Goal: Transaction & Acquisition: Purchase product/service

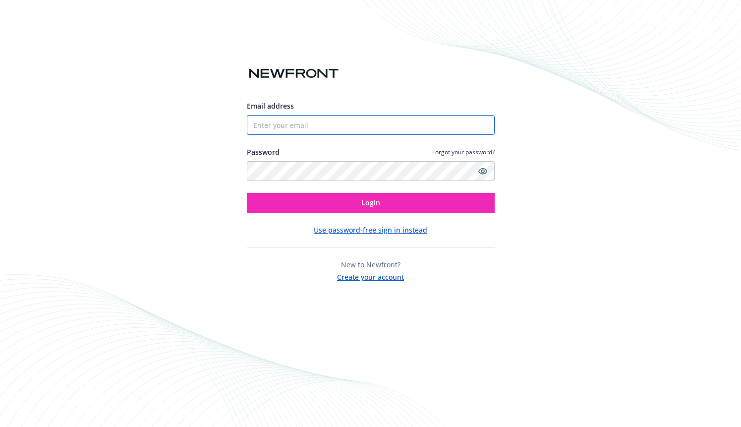
click at [347, 130] on input "Email address" at bounding box center [371, 125] width 248 height 20
type input "[EMAIL_ADDRESS][DOMAIN_NAME]"
click at [482, 168] on icon "Show password" at bounding box center [482, 171] width 9 height 9
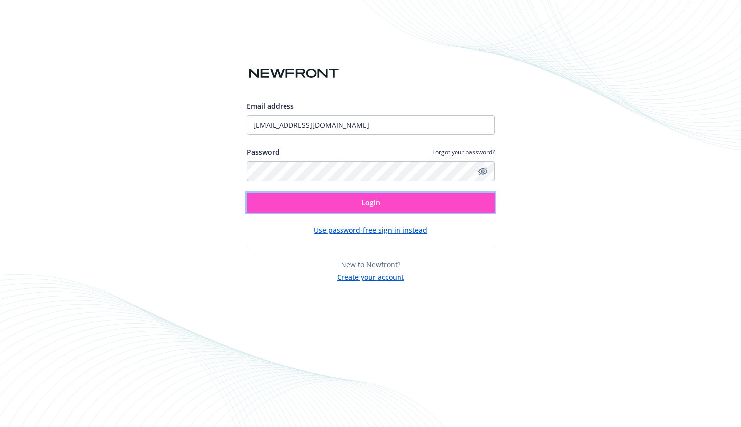
click at [424, 201] on button "Login" at bounding box center [371, 203] width 248 height 20
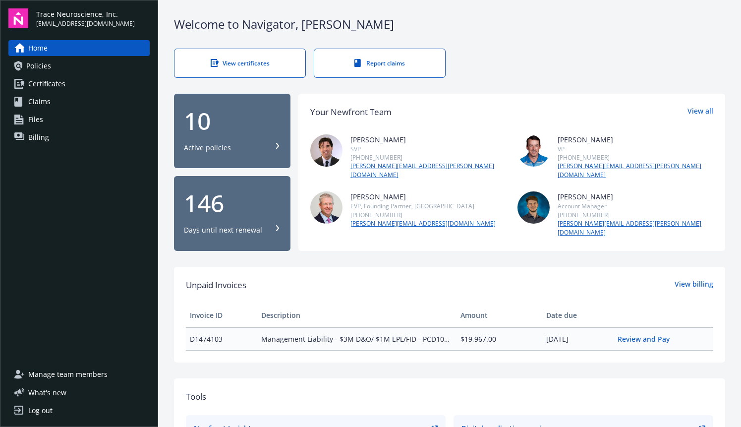
click at [208, 122] on div "10" at bounding box center [232, 121] width 97 height 24
click at [632, 334] on link "Review and Pay" at bounding box center [648, 338] width 60 height 9
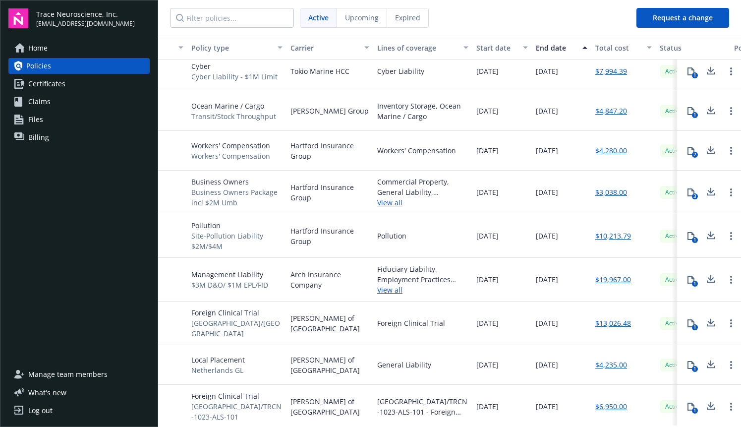
scroll to position [8, 119]
click at [605, 280] on link "$19,967.00" at bounding box center [614, 279] width 36 height 10
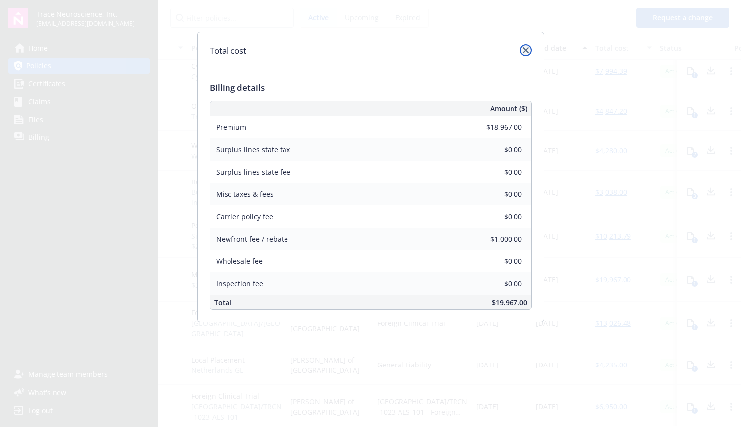
click at [527, 51] on icon "close" at bounding box center [526, 50] width 6 height 6
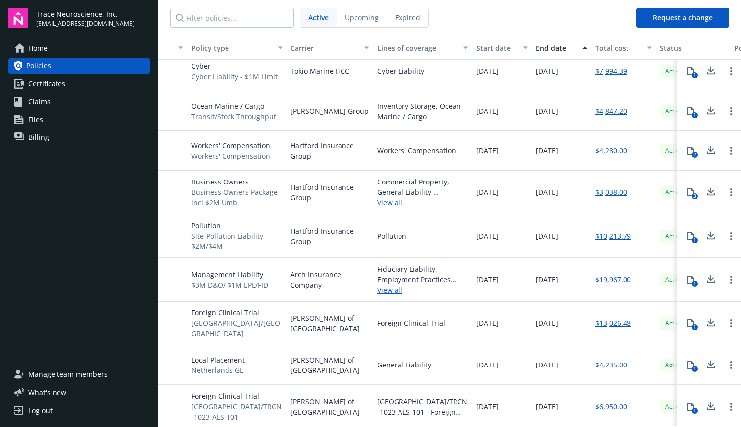
click at [50, 127] on link "Files" at bounding box center [78, 120] width 141 height 16
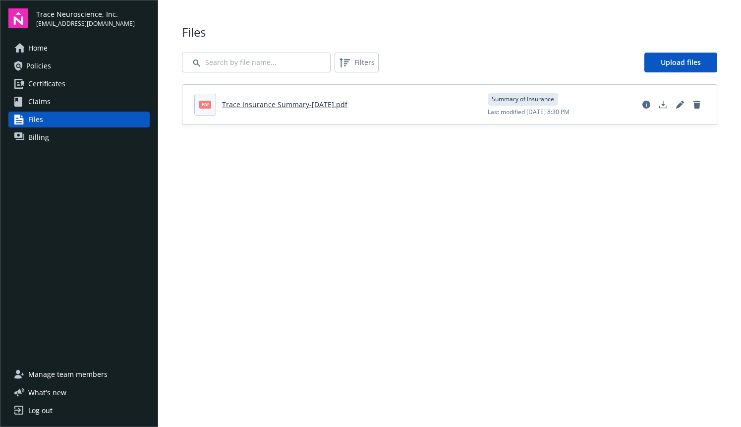
click at [46, 135] on span "Billing" at bounding box center [38, 137] width 21 height 16
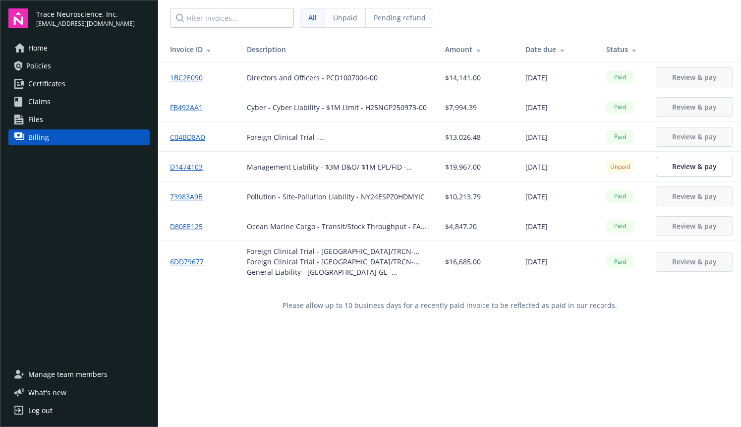
click at [197, 133] on link "C04BD8AD" at bounding box center [191, 137] width 43 height 10
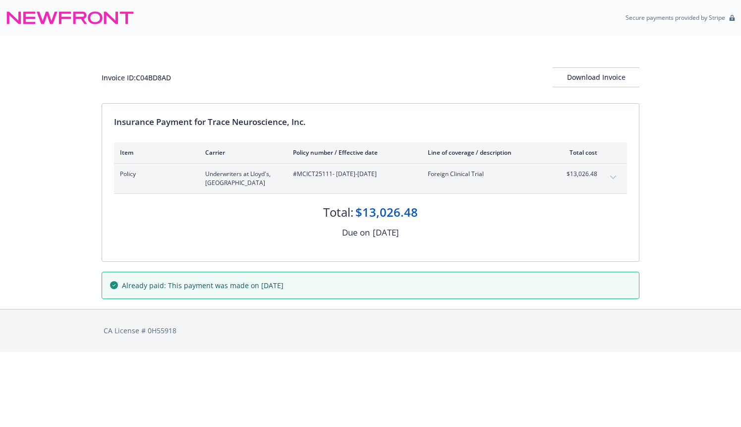
click at [615, 178] on icon "expand content" at bounding box center [613, 178] width 6 height 4
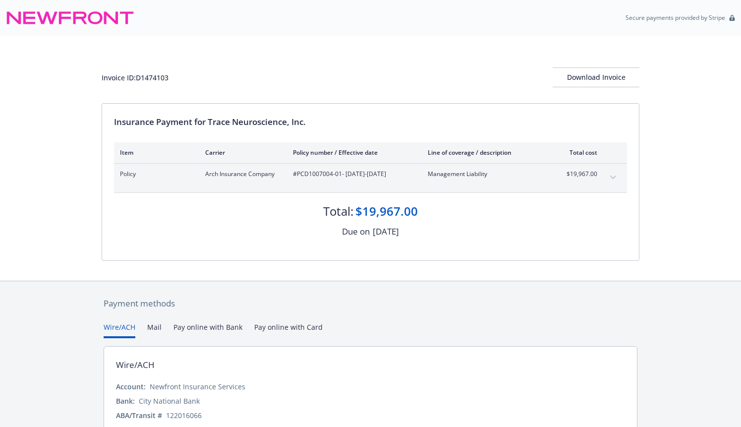
click at [609, 178] on button "expand content" at bounding box center [613, 178] width 16 height 16
